Goal: Information Seeking & Learning: Learn about a topic

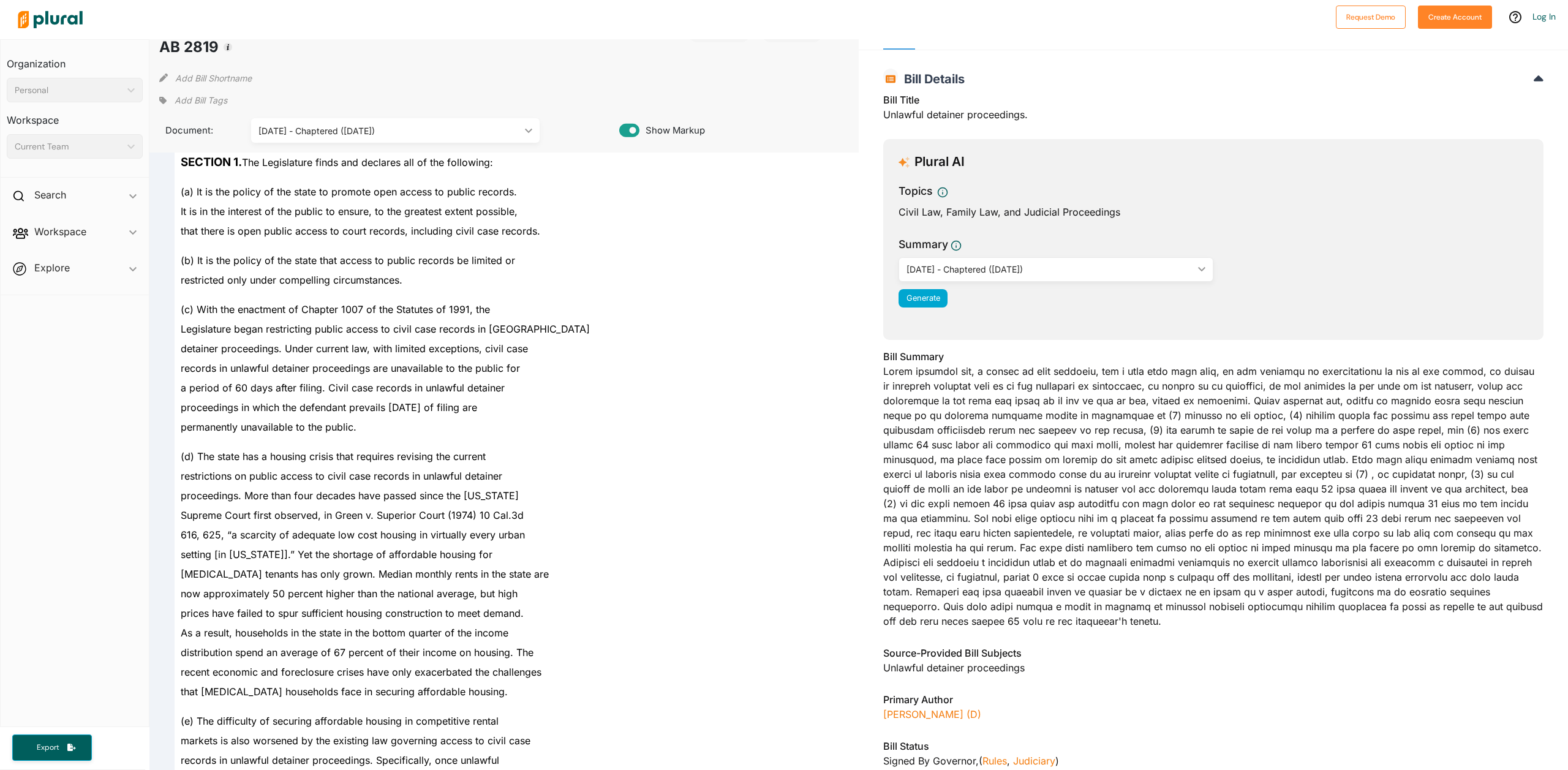
scroll to position [123, 0]
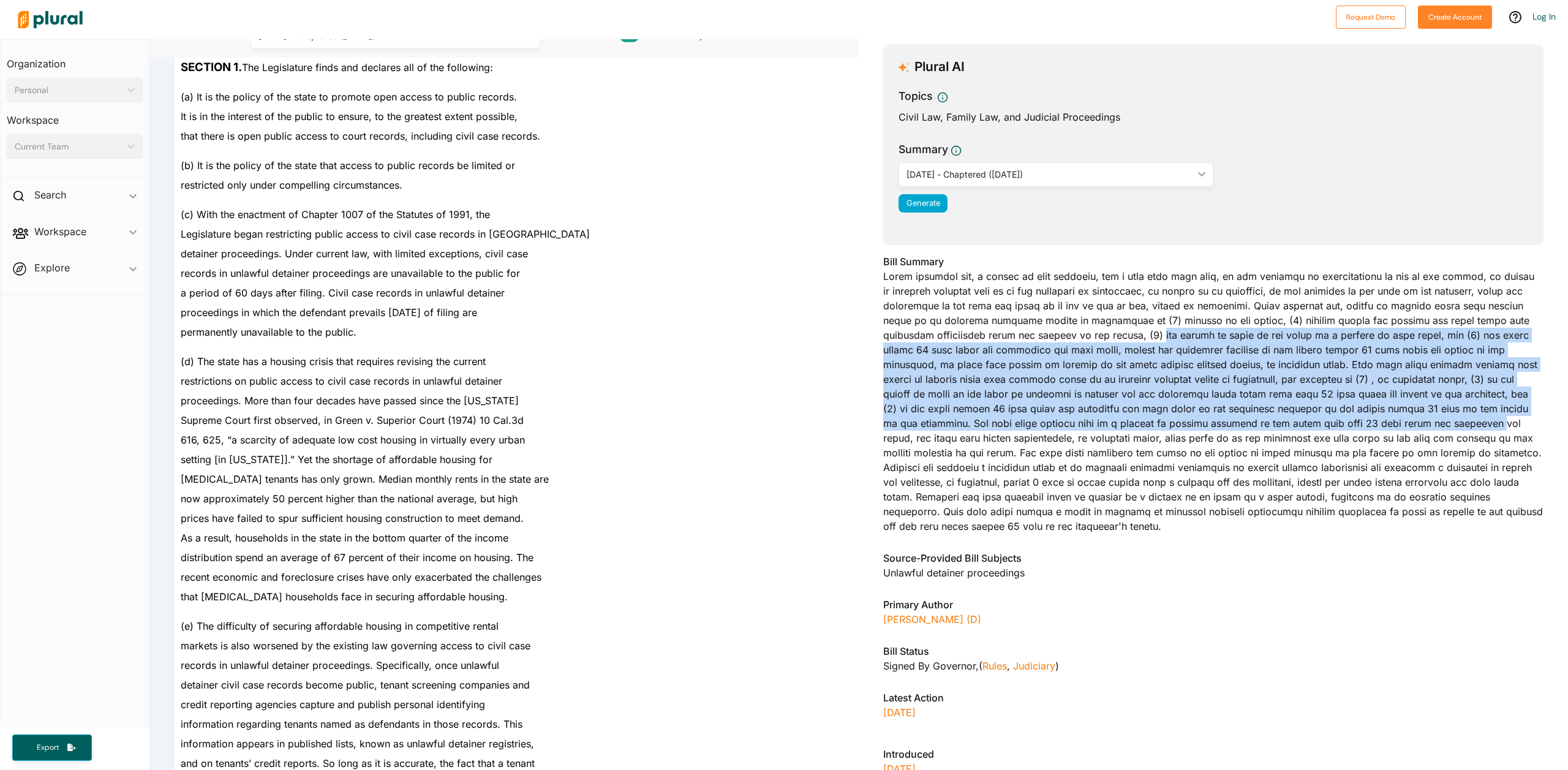
drag, startPoint x: 994, startPoint y: 336, endPoint x: 1158, endPoint y: 418, distance: 183.4
click at [1158, 418] on div "Bill Summary" at bounding box center [1214, 397] width 661 height 286
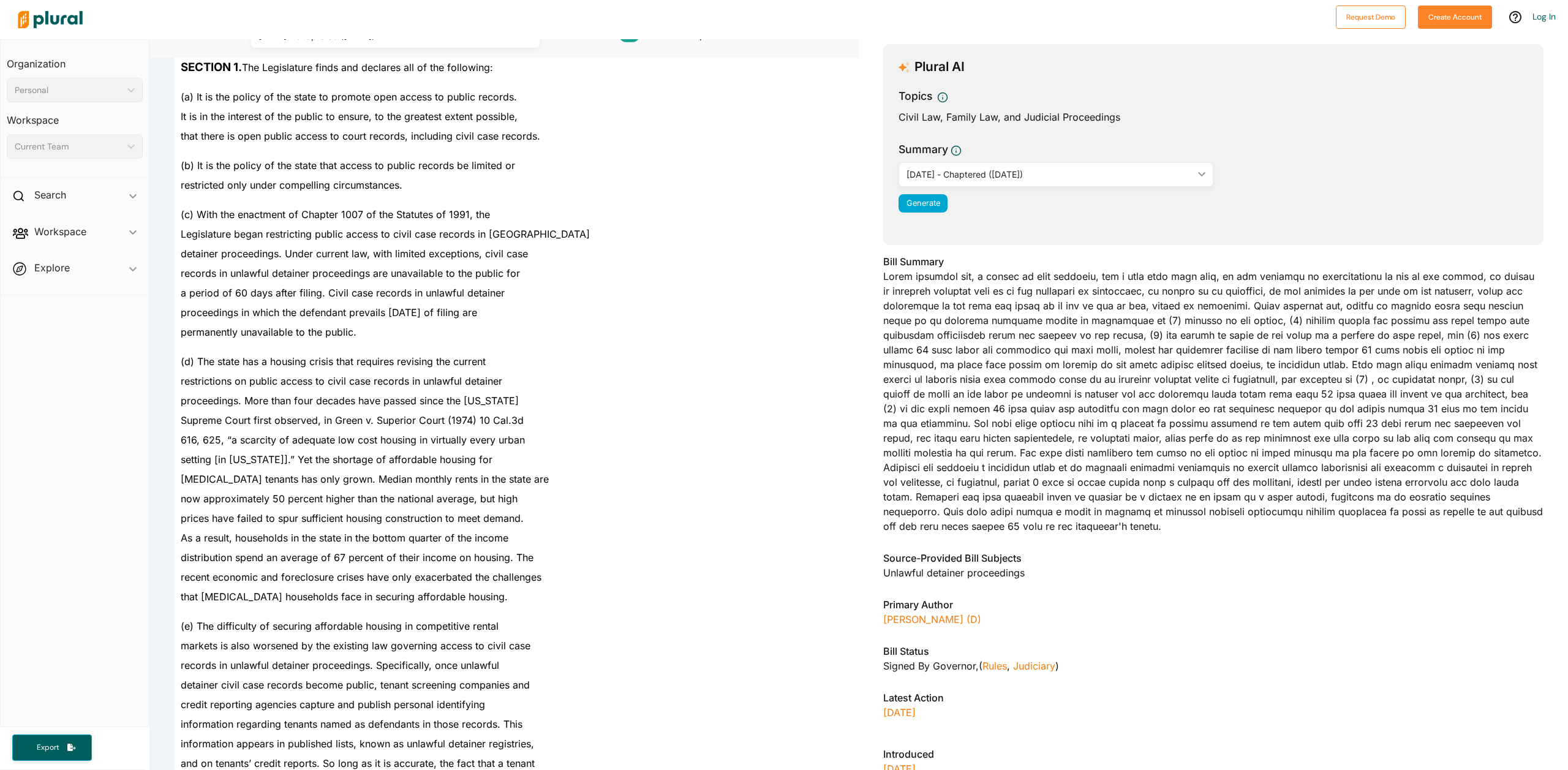
click at [961, 451] on div "Bill Summary" at bounding box center [1214, 397] width 661 height 286
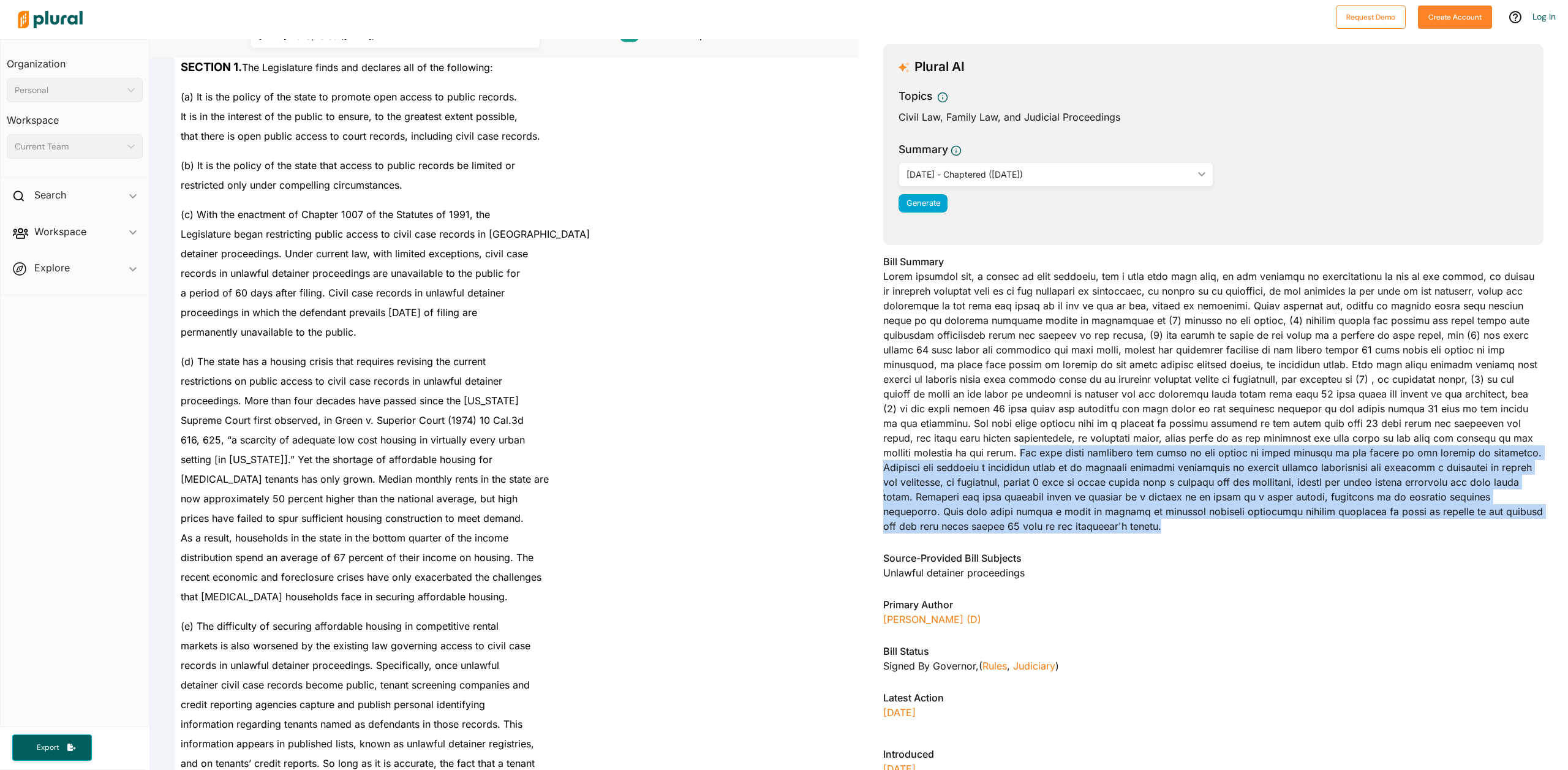
drag, startPoint x: 1290, startPoint y: 435, endPoint x: 1369, endPoint y: 506, distance: 106.2
click at [1369, 506] on div "Bill Summary" at bounding box center [1214, 397] width 661 height 286
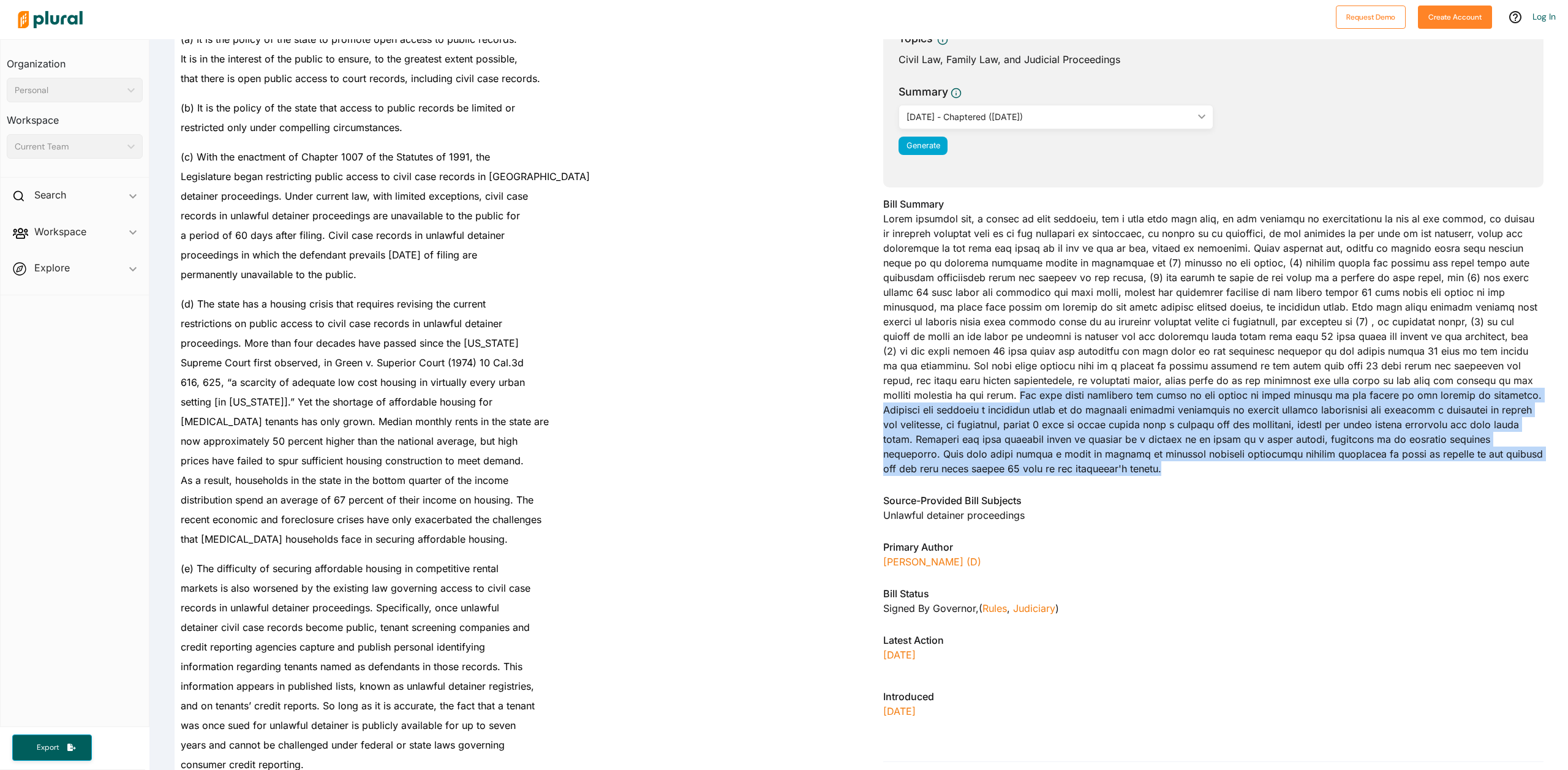
scroll to position [184, 0]
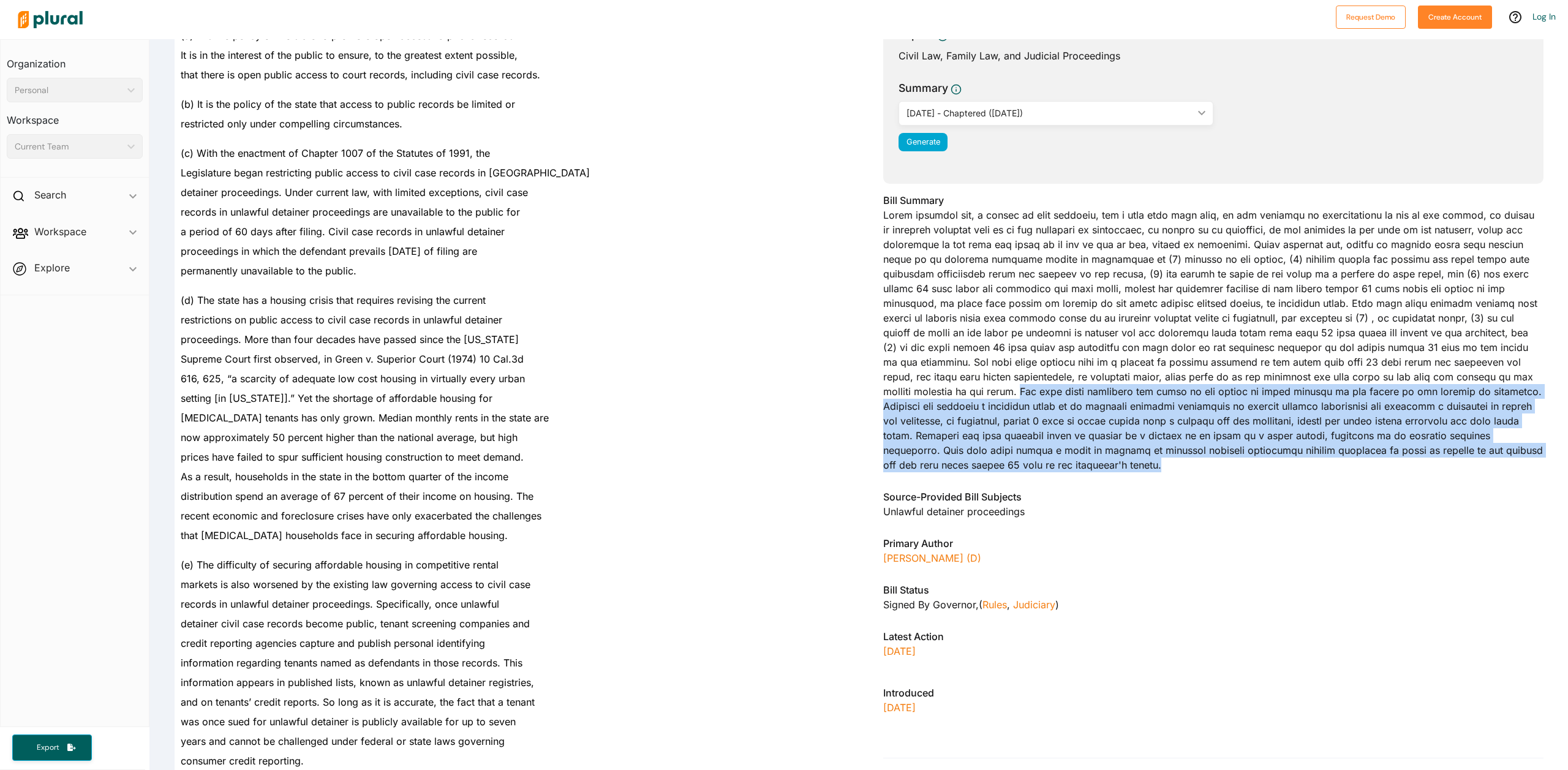
click at [939, 422] on div "Bill Summary" at bounding box center [1214, 336] width 661 height 286
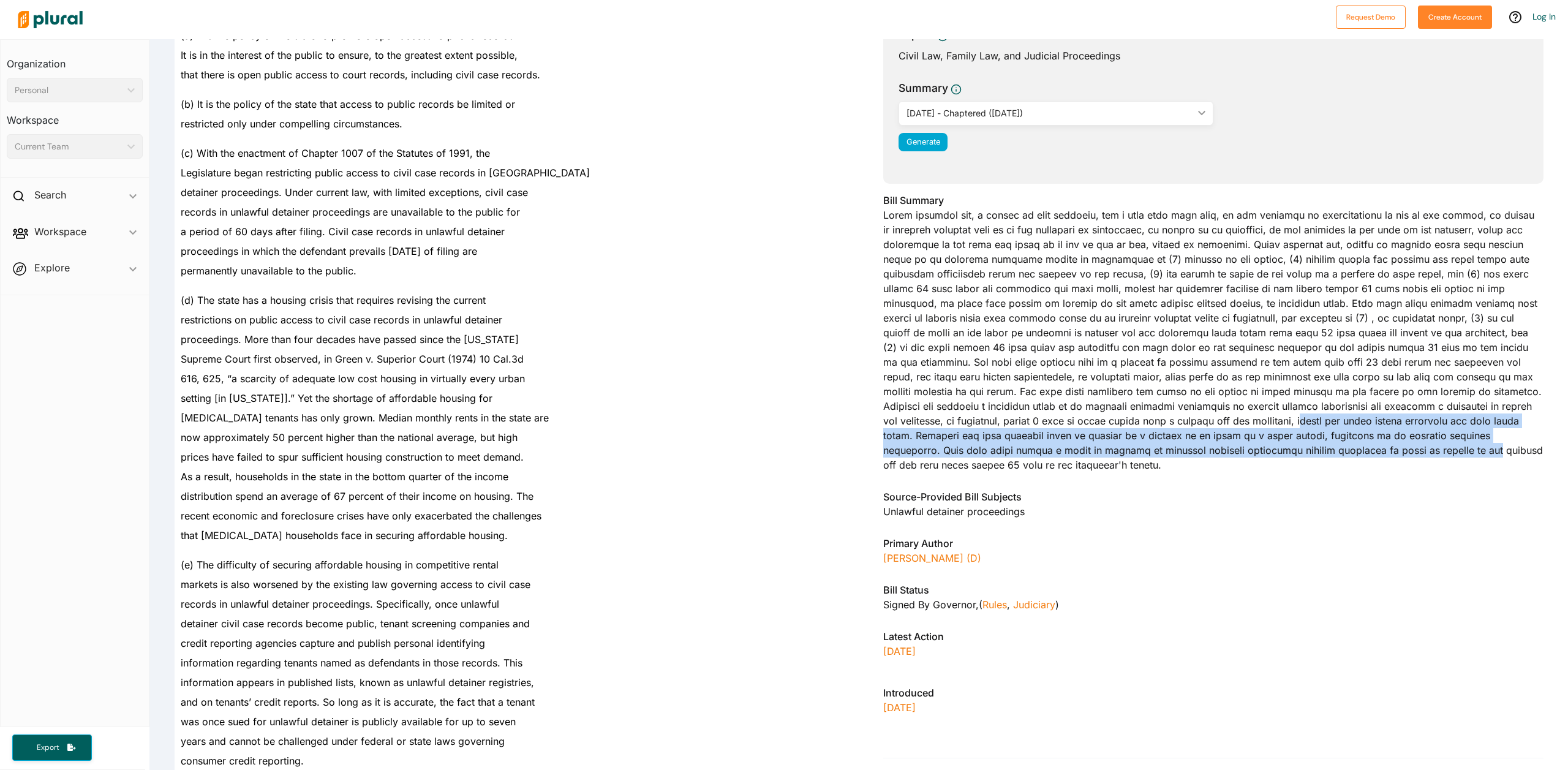
drag, startPoint x: 936, startPoint y: 422, endPoint x: 918, endPoint y: 437, distance: 23.4
click at [1038, 454] on div "Bill Summary" at bounding box center [1214, 336] width 661 height 286
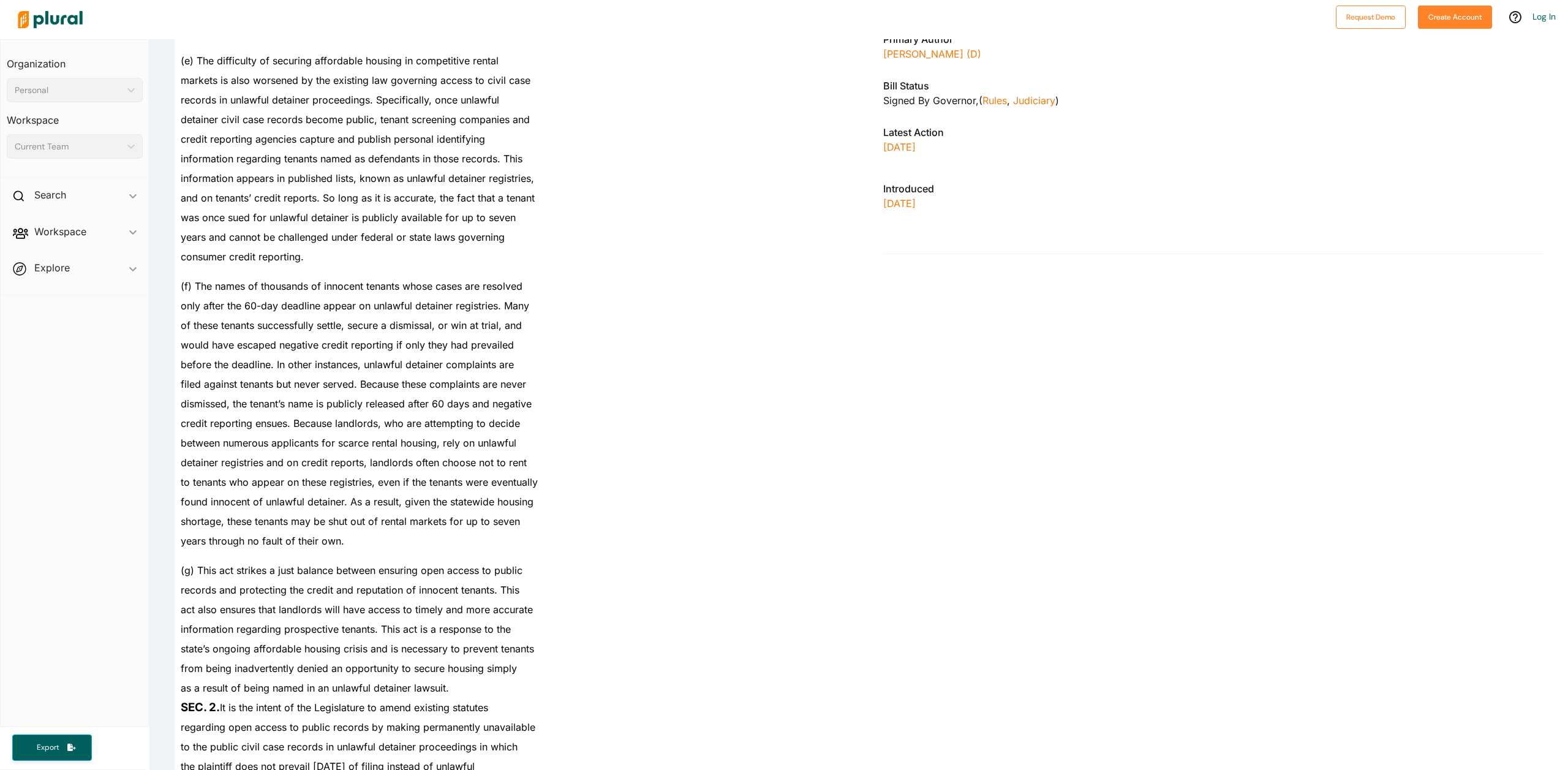
scroll to position [735, 0]
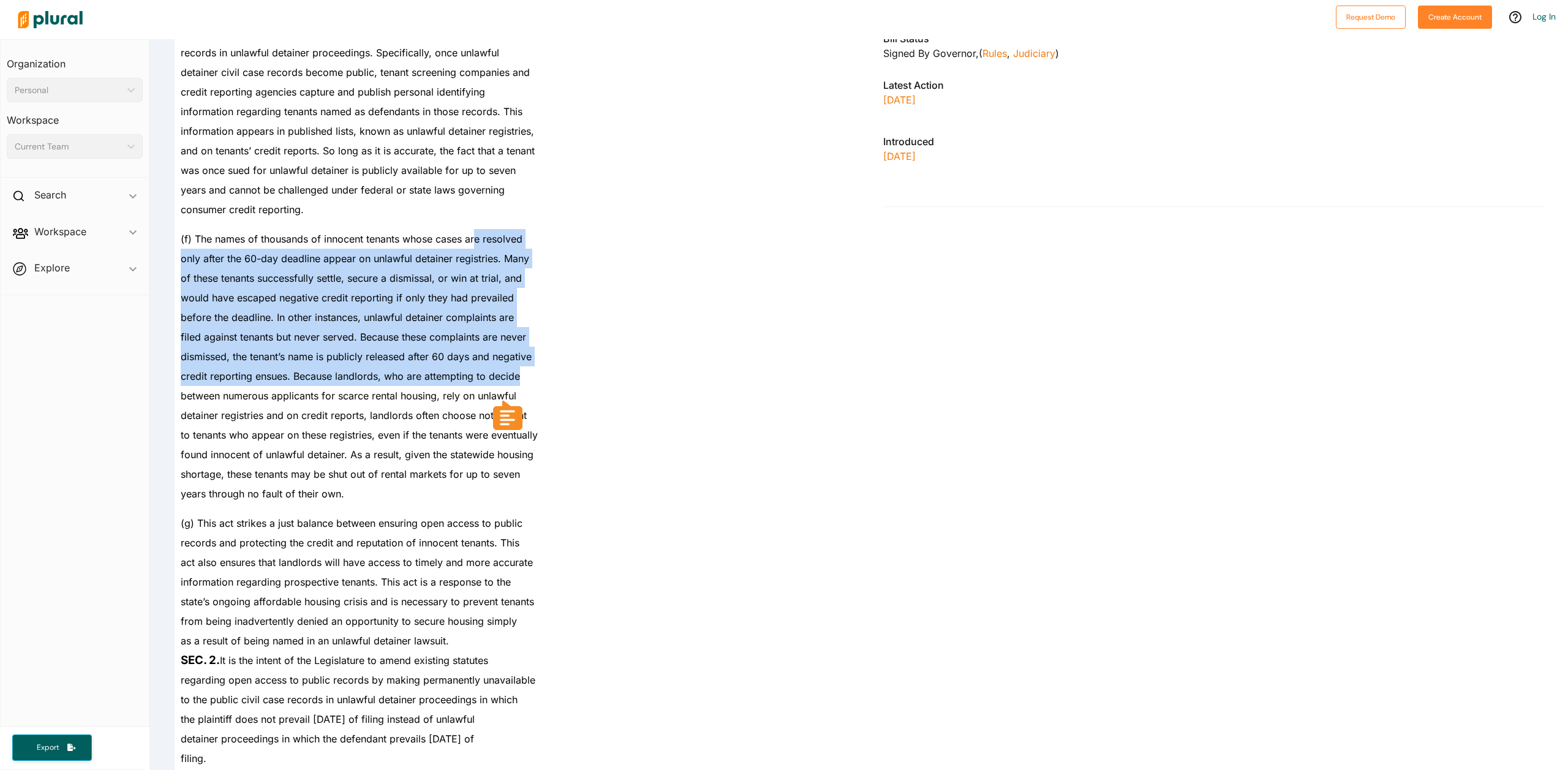
drag, startPoint x: 476, startPoint y: 240, endPoint x: 528, endPoint y: 379, distance: 148.4
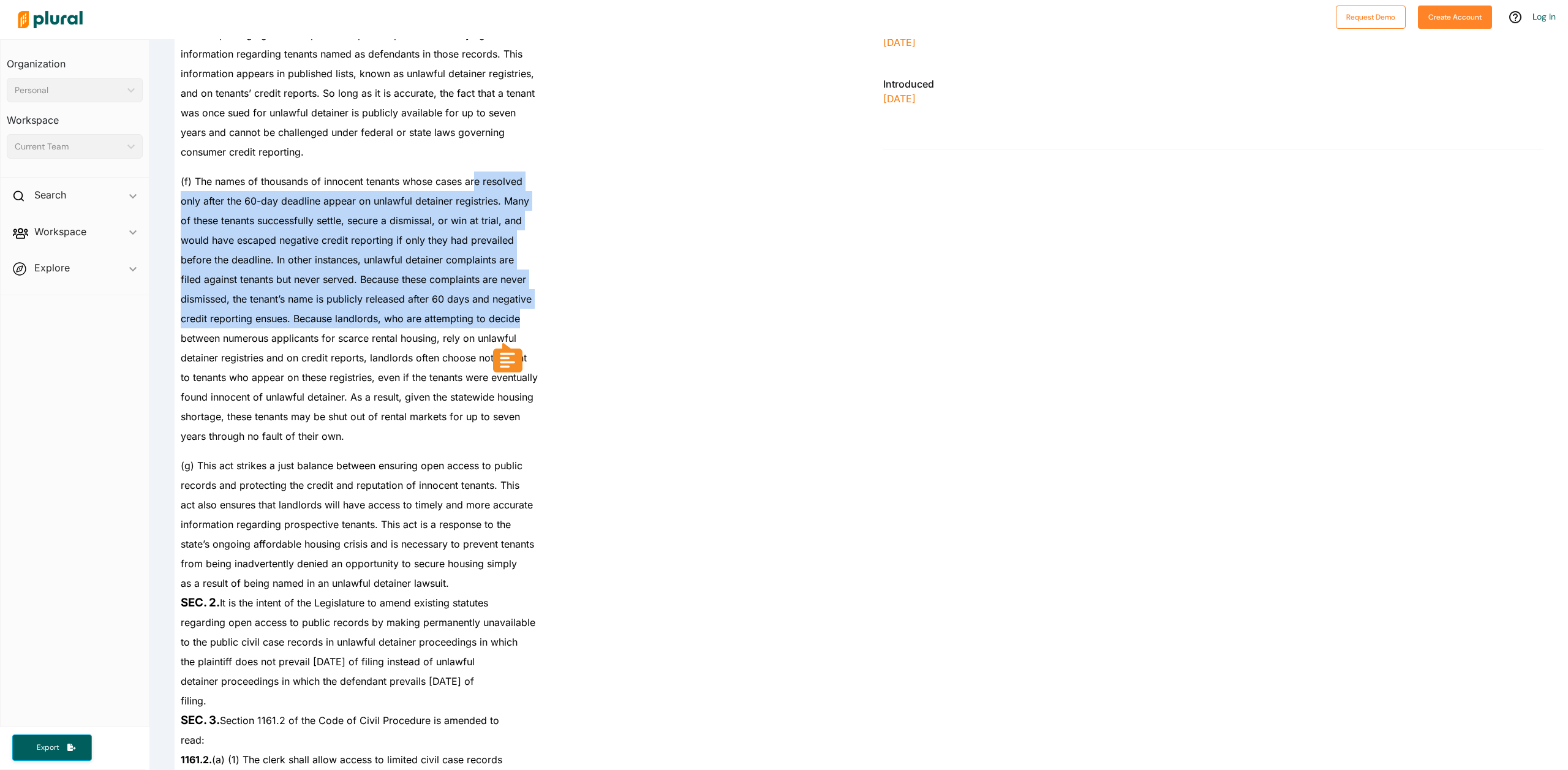
scroll to position [796, 0]
click at [303, 321] on div "credit reporting ensues. Because landlords, who are attempting to decide" at bounding box center [509, 314] width 670 height 20
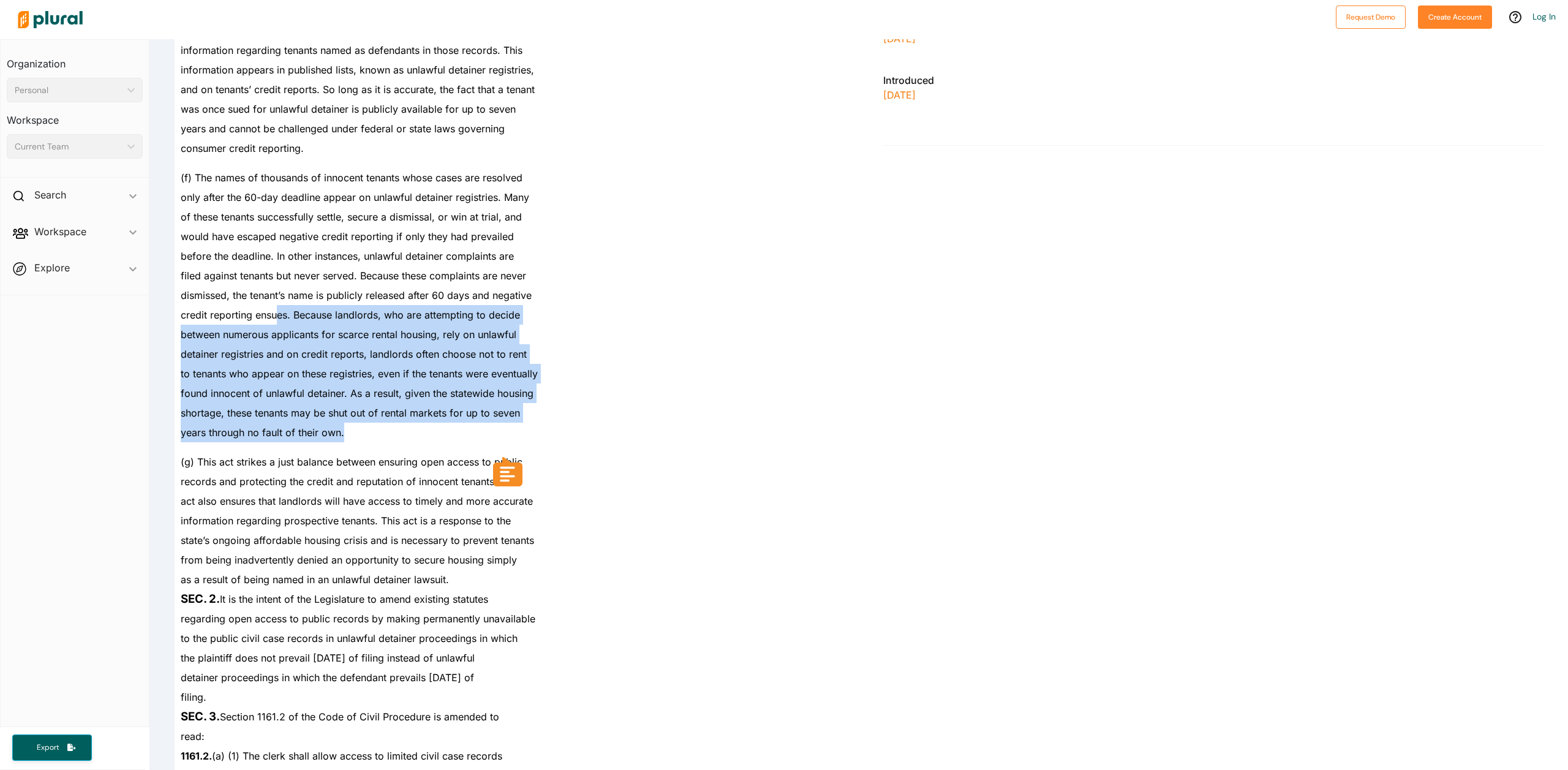
drag, startPoint x: 277, startPoint y: 313, endPoint x: 451, endPoint y: 426, distance: 207.5
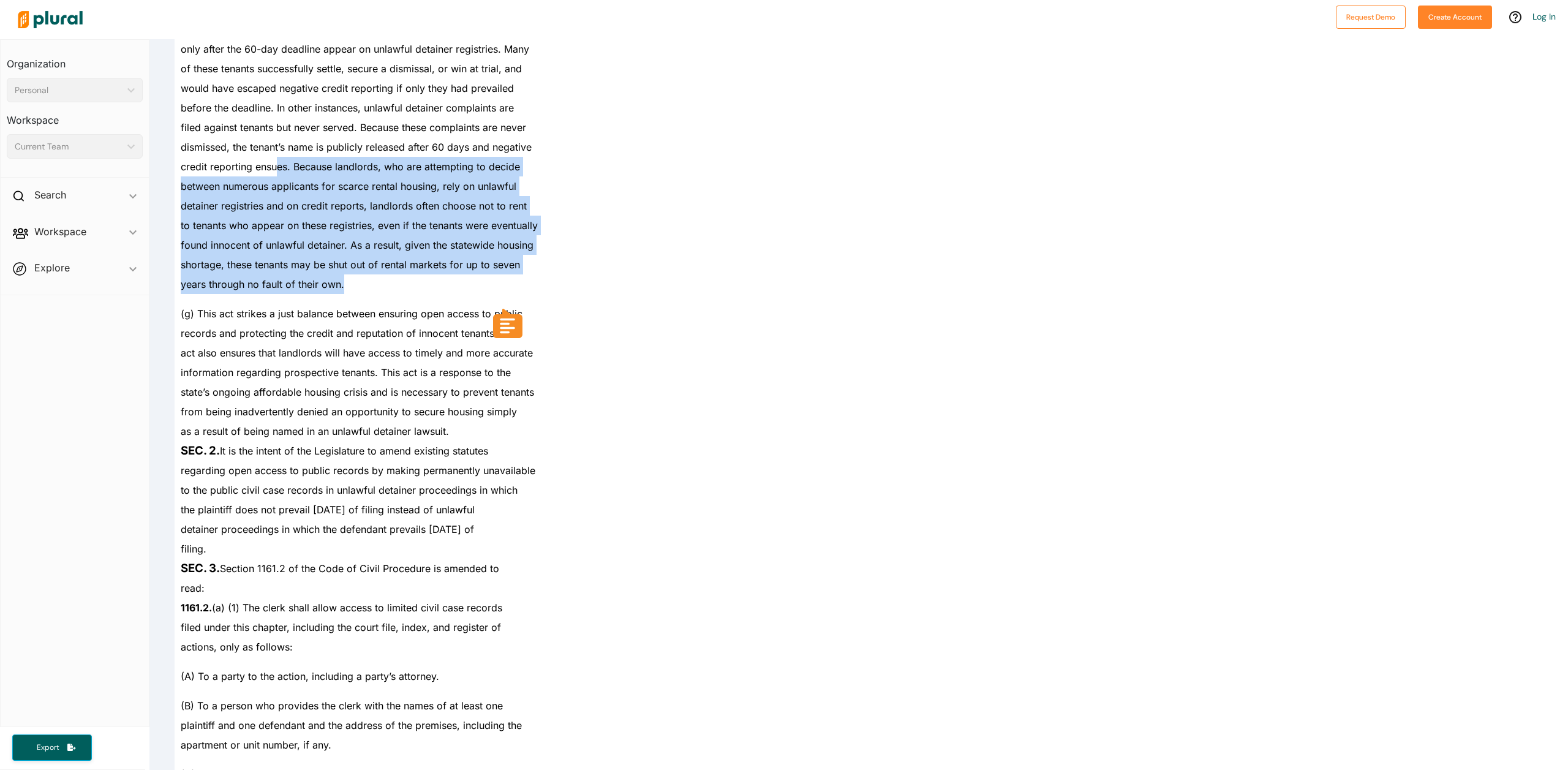
scroll to position [1041, 0]
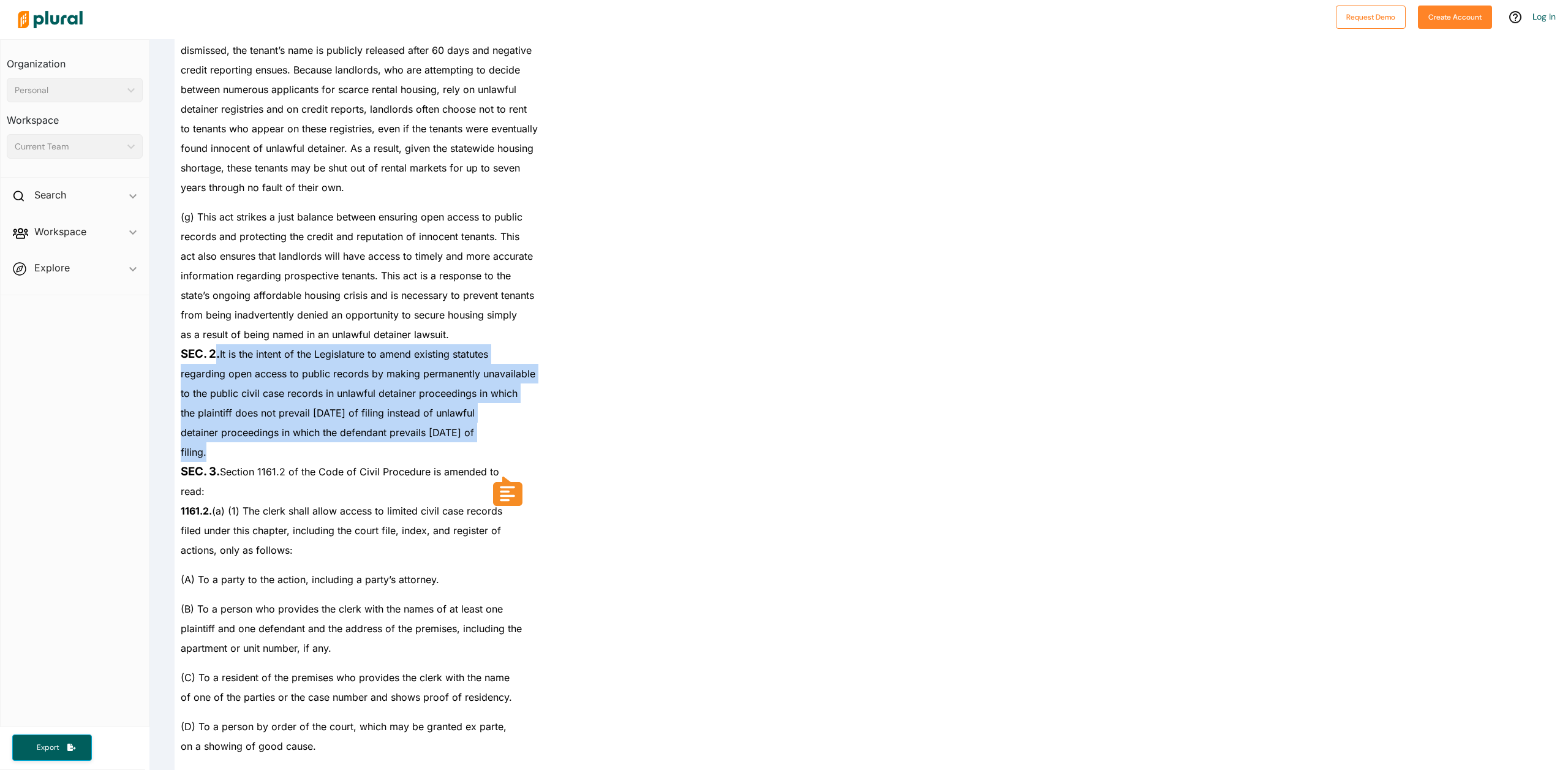
drag, startPoint x: 218, startPoint y: 355, endPoint x: 279, endPoint y: 451, distance: 113.7
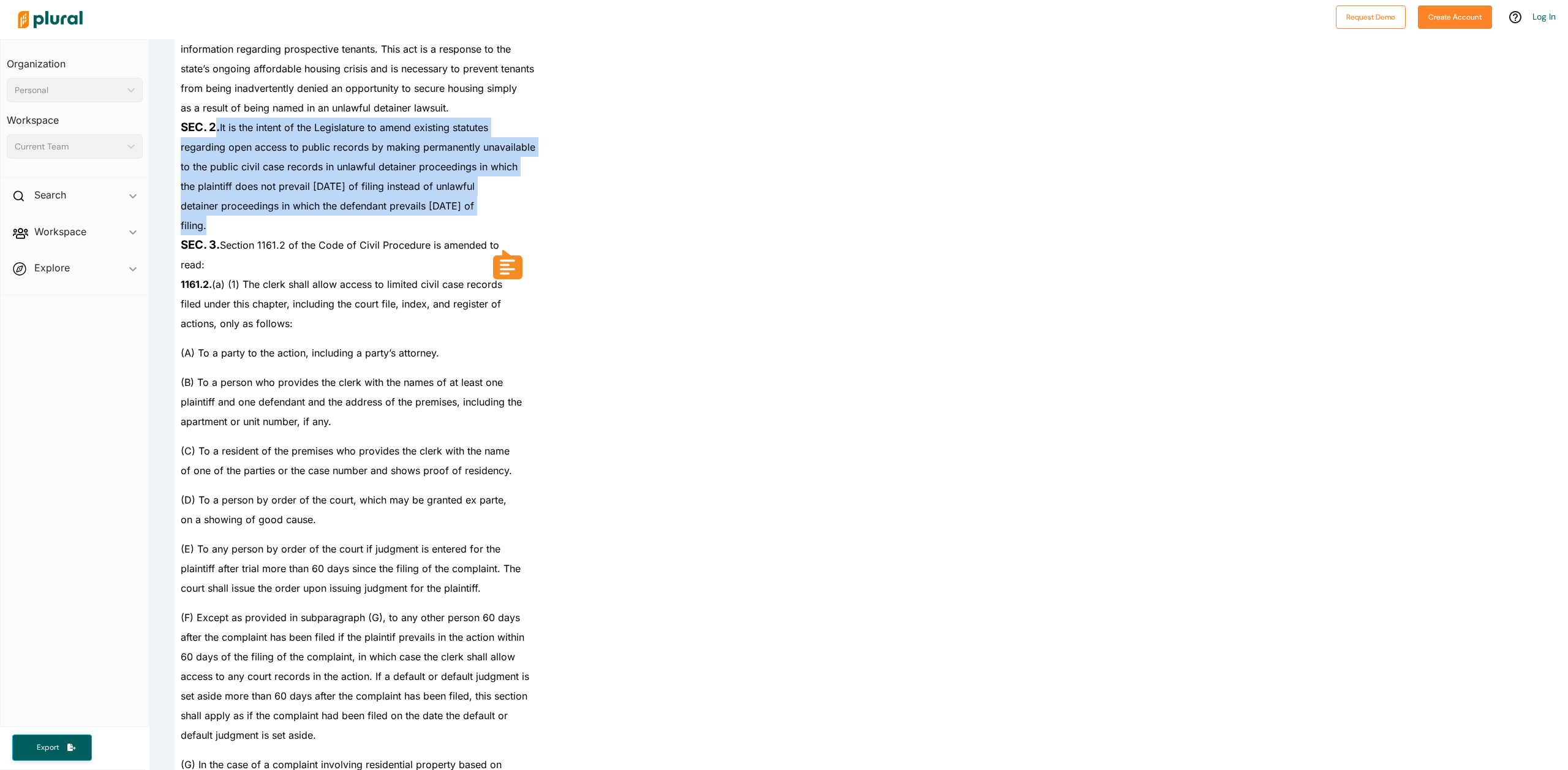
scroll to position [1286, 0]
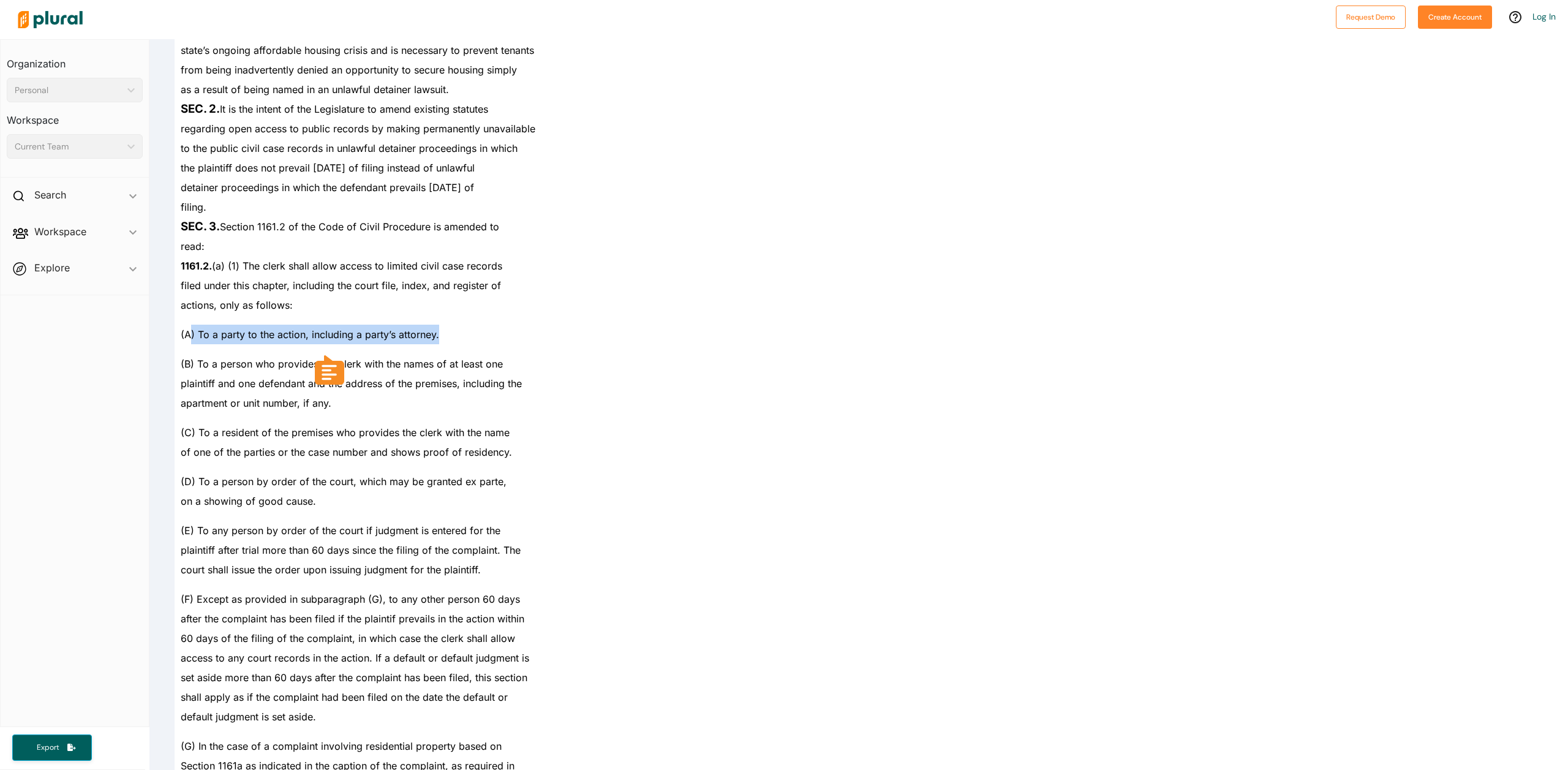
drag, startPoint x: 191, startPoint y: 334, endPoint x: 468, endPoint y: 342, distance: 277.1
click at [468, 342] on div "(A) To a party to the action, including a party’s attorney." at bounding box center [509, 329] width 670 height 30
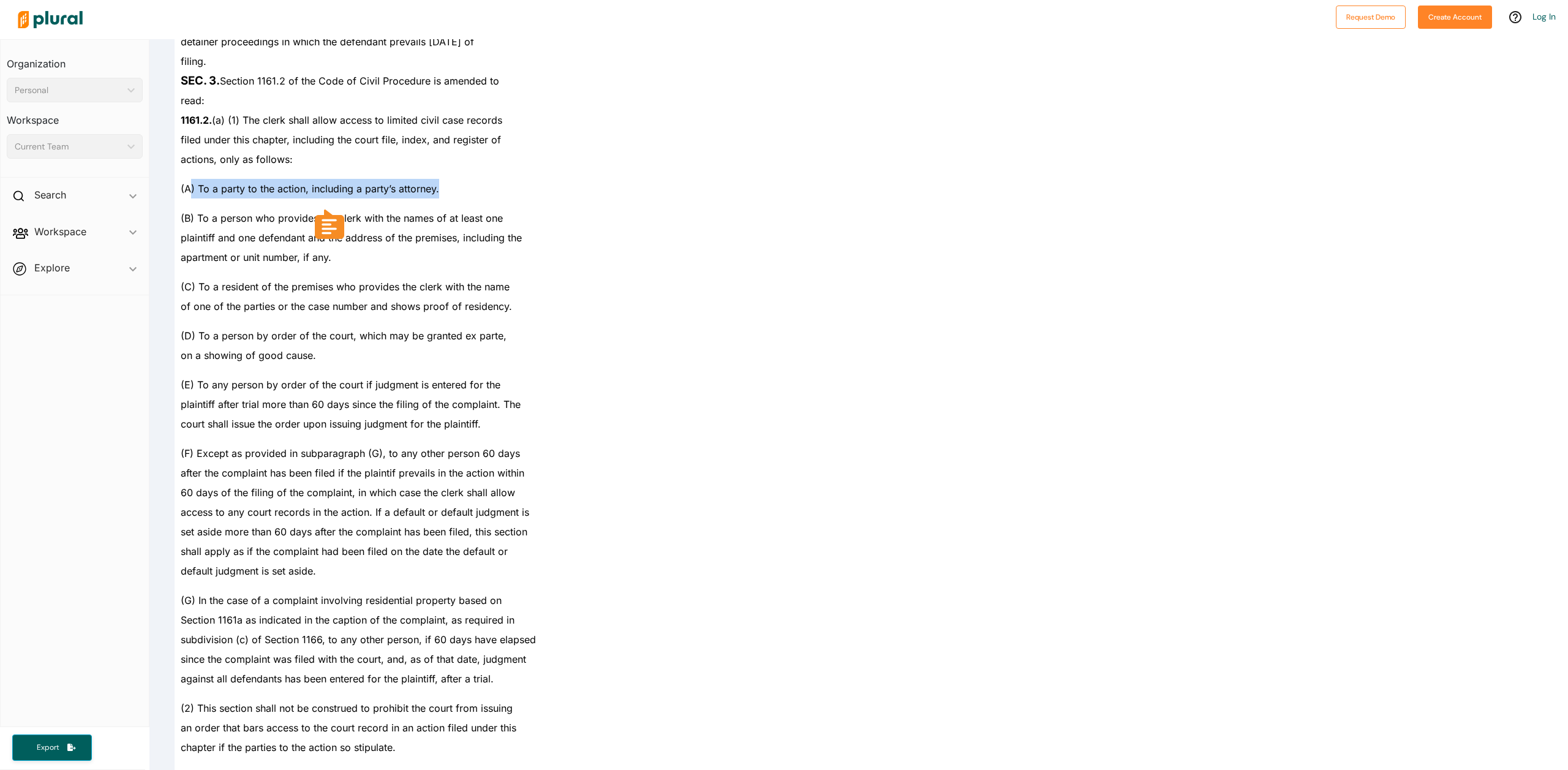
scroll to position [1470, 0]
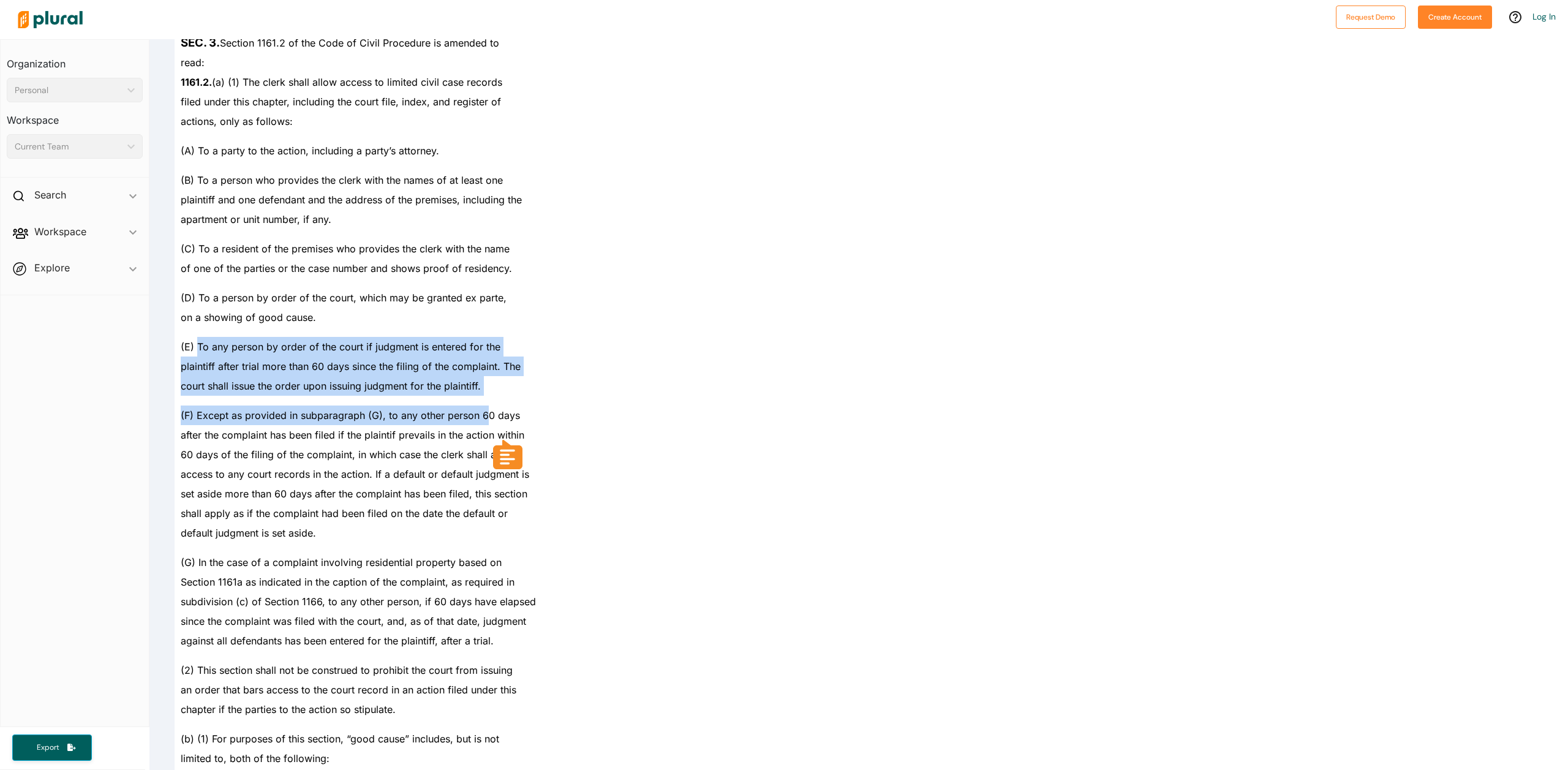
drag, startPoint x: 197, startPoint y: 346, endPoint x: 484, endPoint y: 401, distance: 292.2
click at [484, 401] on div "SECTION 1. The Legislature finds and declares all of the following: (a) It is t…" at bounding box center [504, 385] width 700 height 3350
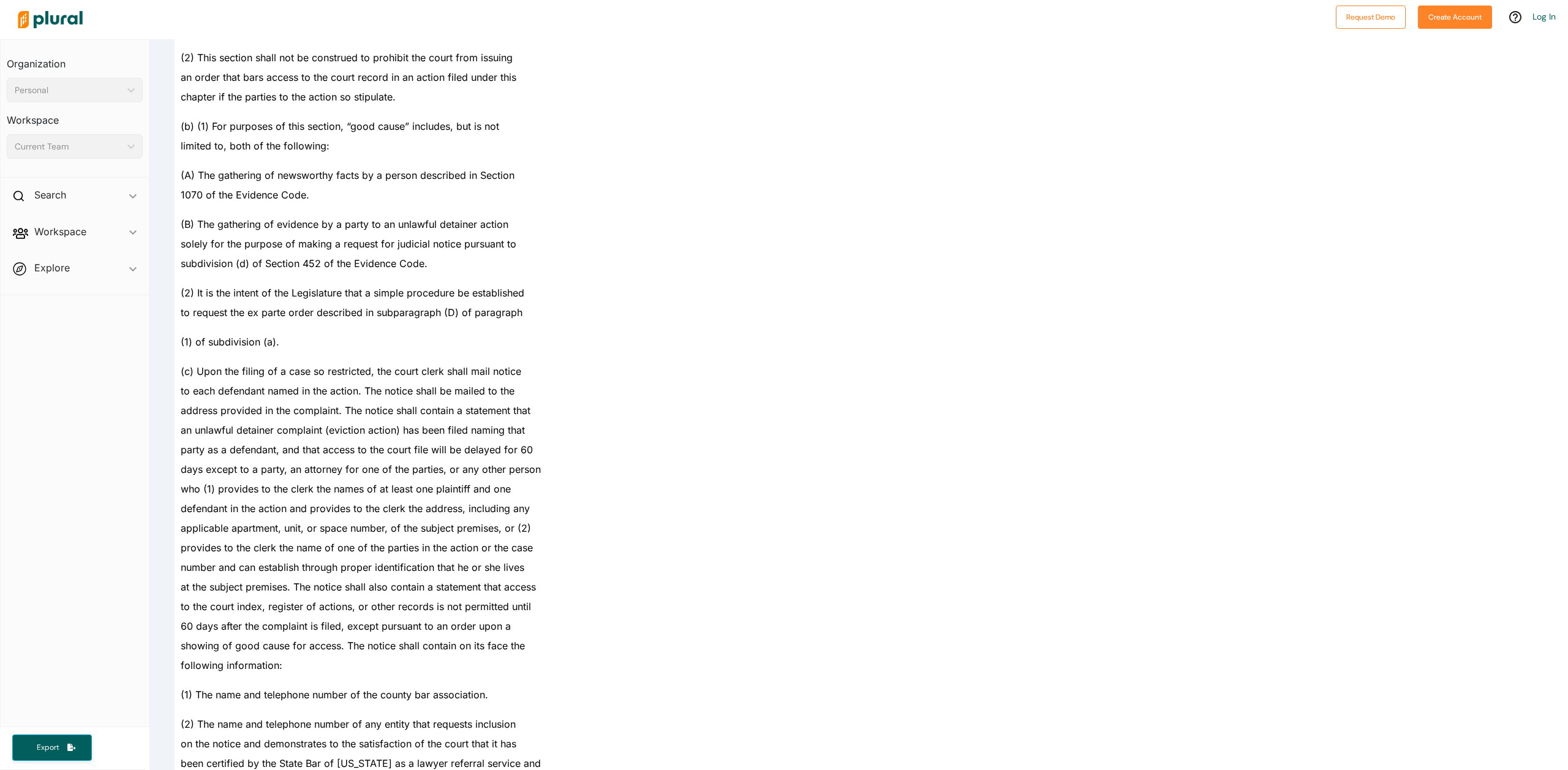
scroll to position [2143, 0]
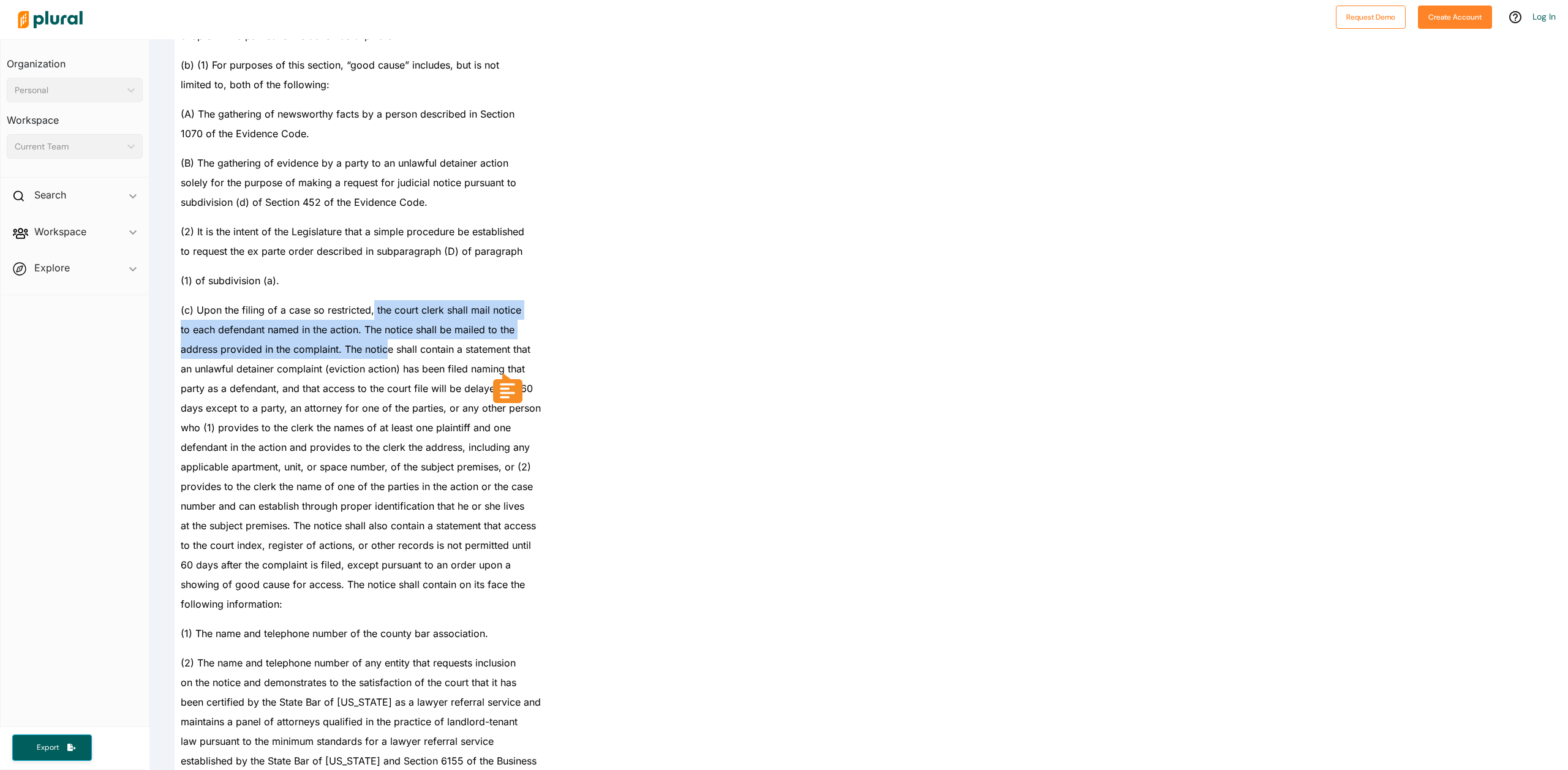
drag, startPoint x: 375, startPoint y: 322, endPoint x: 386, endPoint y: 347, distance: 27.3
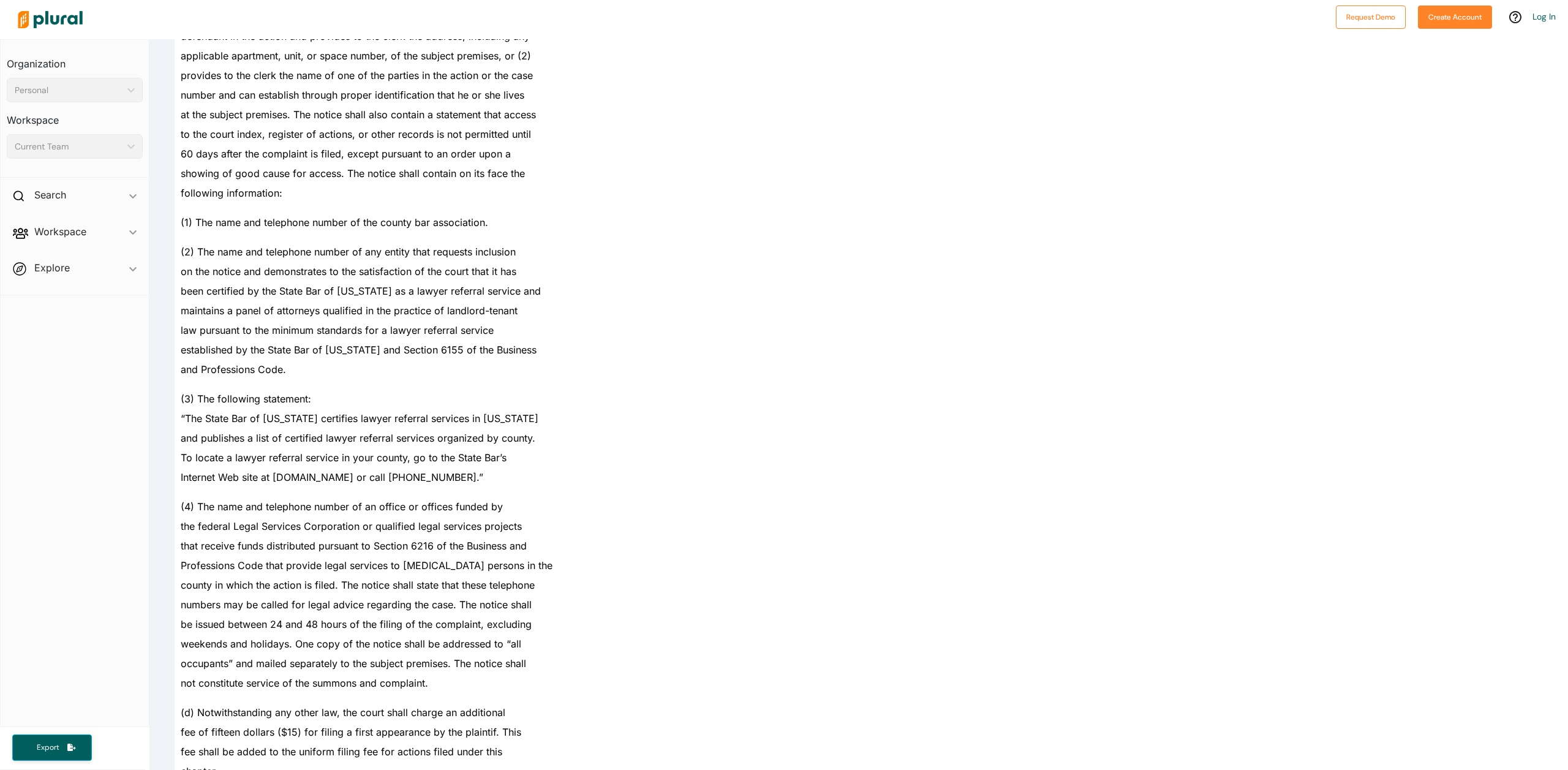
scroll to position [2572, 0]
